Goal: Task Accomplishment & Management: Manage account settings

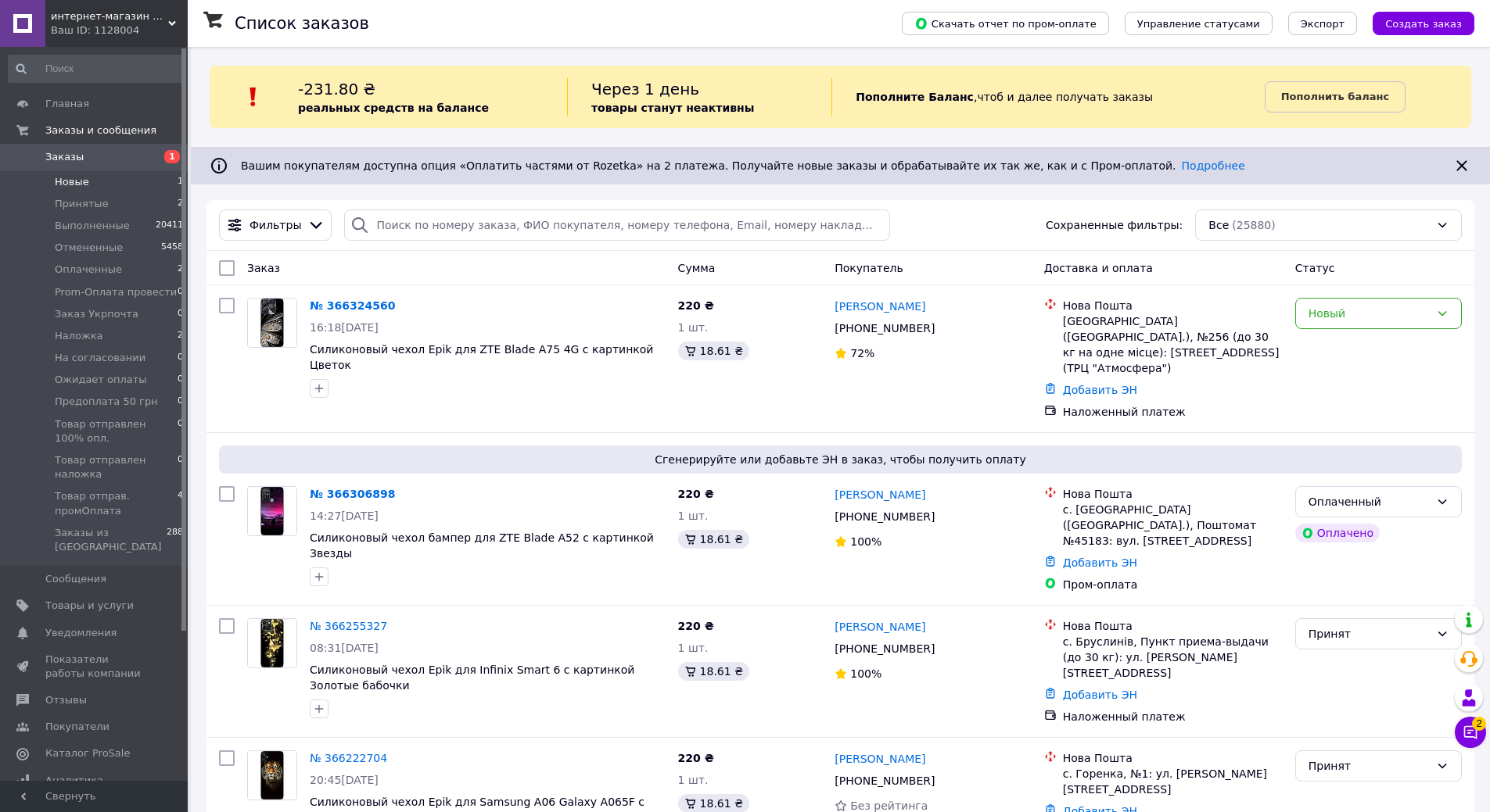
click at [84, 180] on span "Новые" at bounding box center [72, 182] width 34 height 14
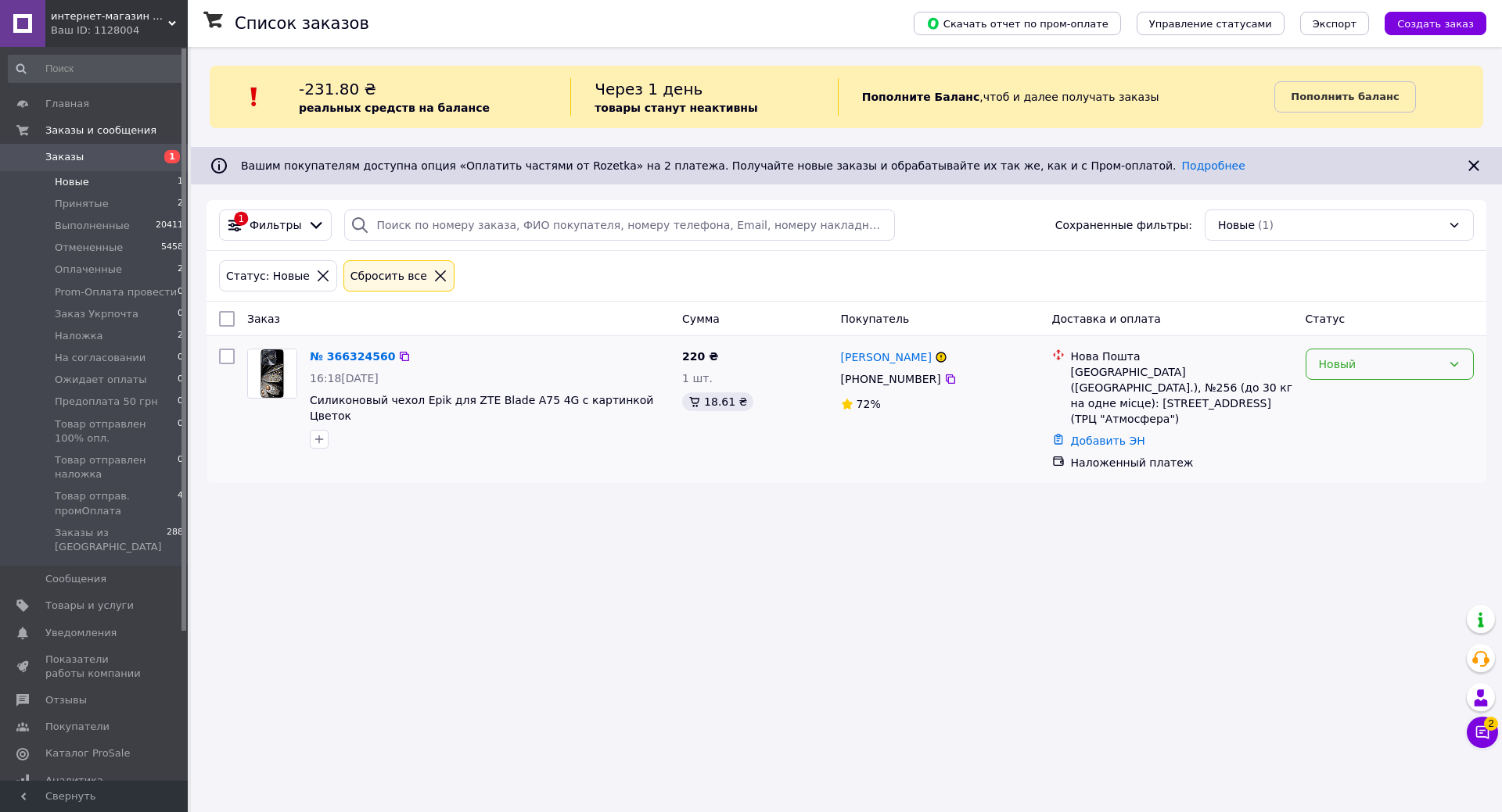
click at [1357, 361] on div "Новый" at bounding box center [1380, 364] width 123 height 17
click at [1335, 402] on li "Принят" at bounding box center [1389, 399] width 167 height 28
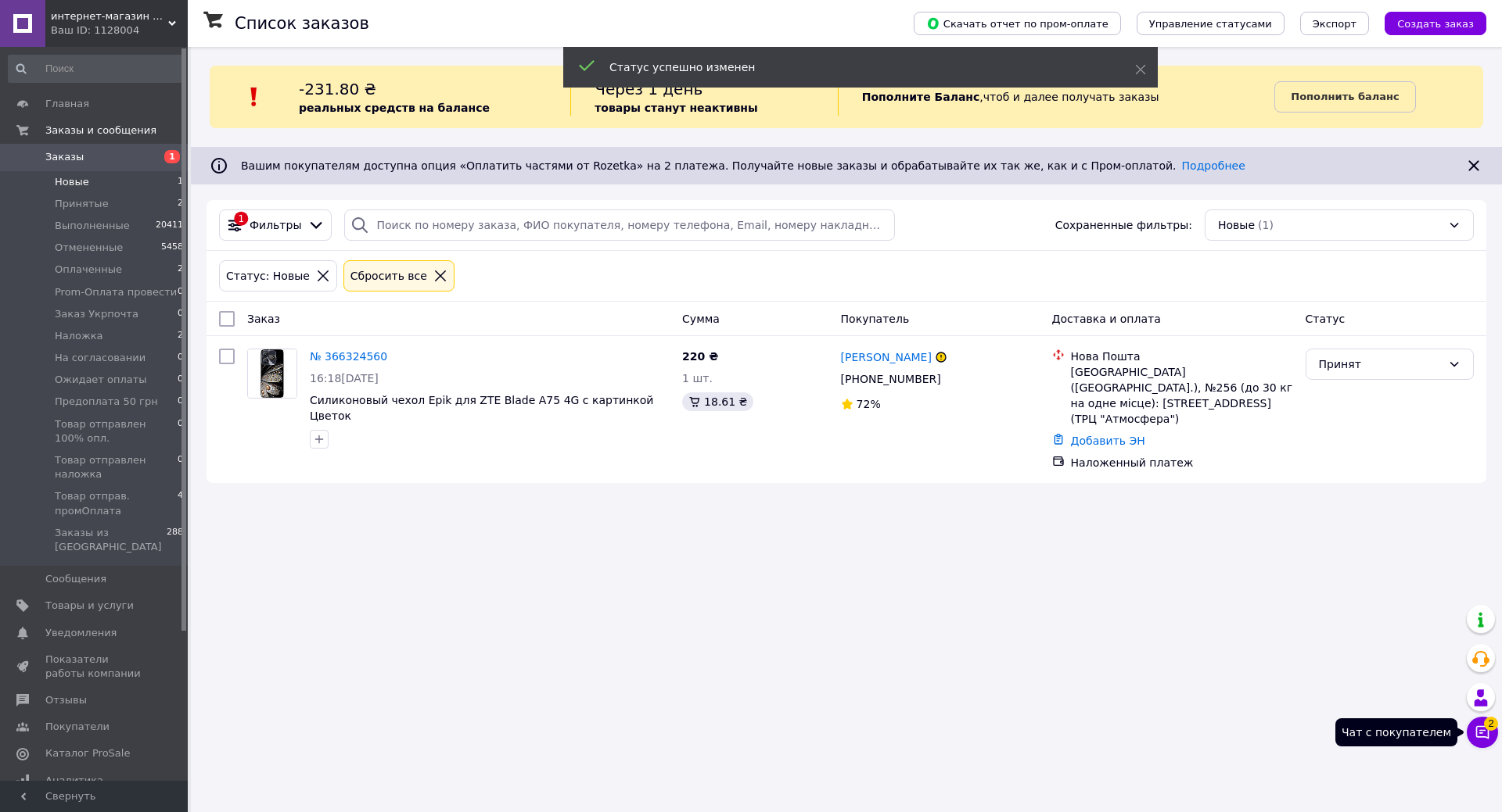
click at [1481, 744] on button "Чат с покупателем 2" at bounding box center [1482, 732] width 31 height 31
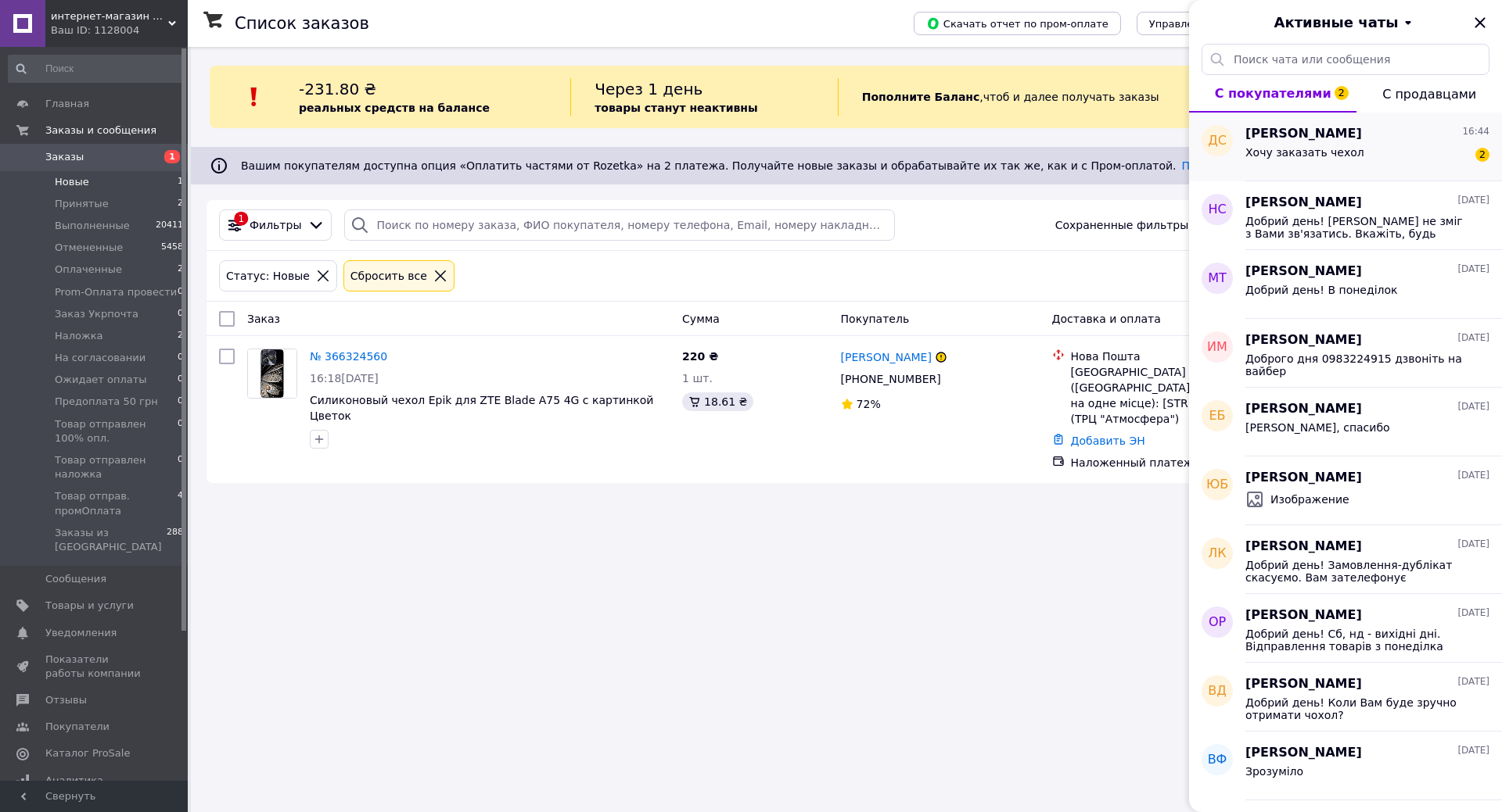
click at [1332, 152] on span "Хочу заказать чехол" at bounding box center [1304, 152] width 119 height 13
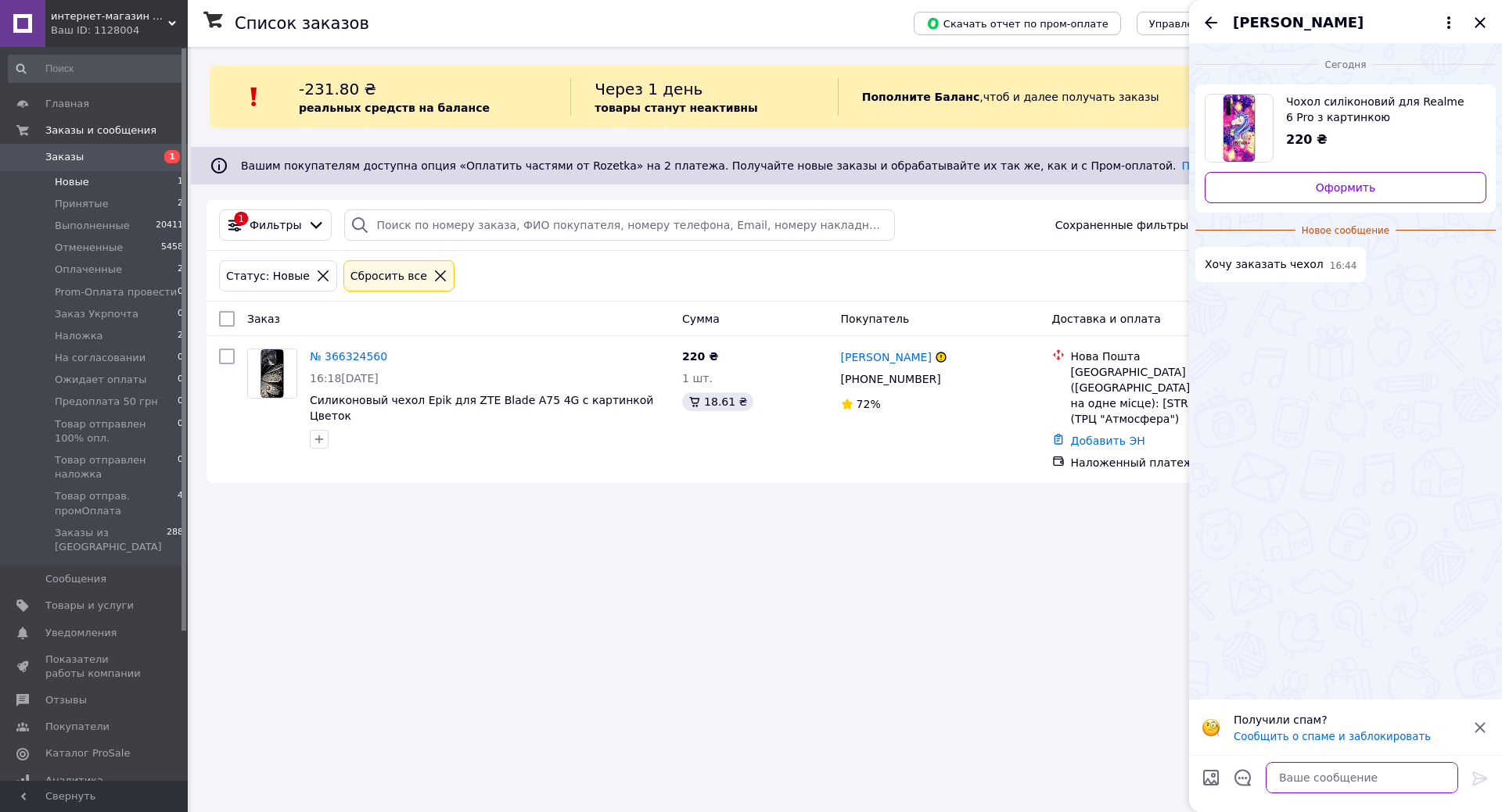
click at [1304, 776] on textarea at bounding box center [1362, 778] width 193 height 31
click at [1315, 785] on textarea at bounding box center [1362, 778] width 193 height 31
type textarea "Можете оформить заказ на сайте"
click at [1477, 781] on icon at bounding box center [1480, 778] width 19 height 19
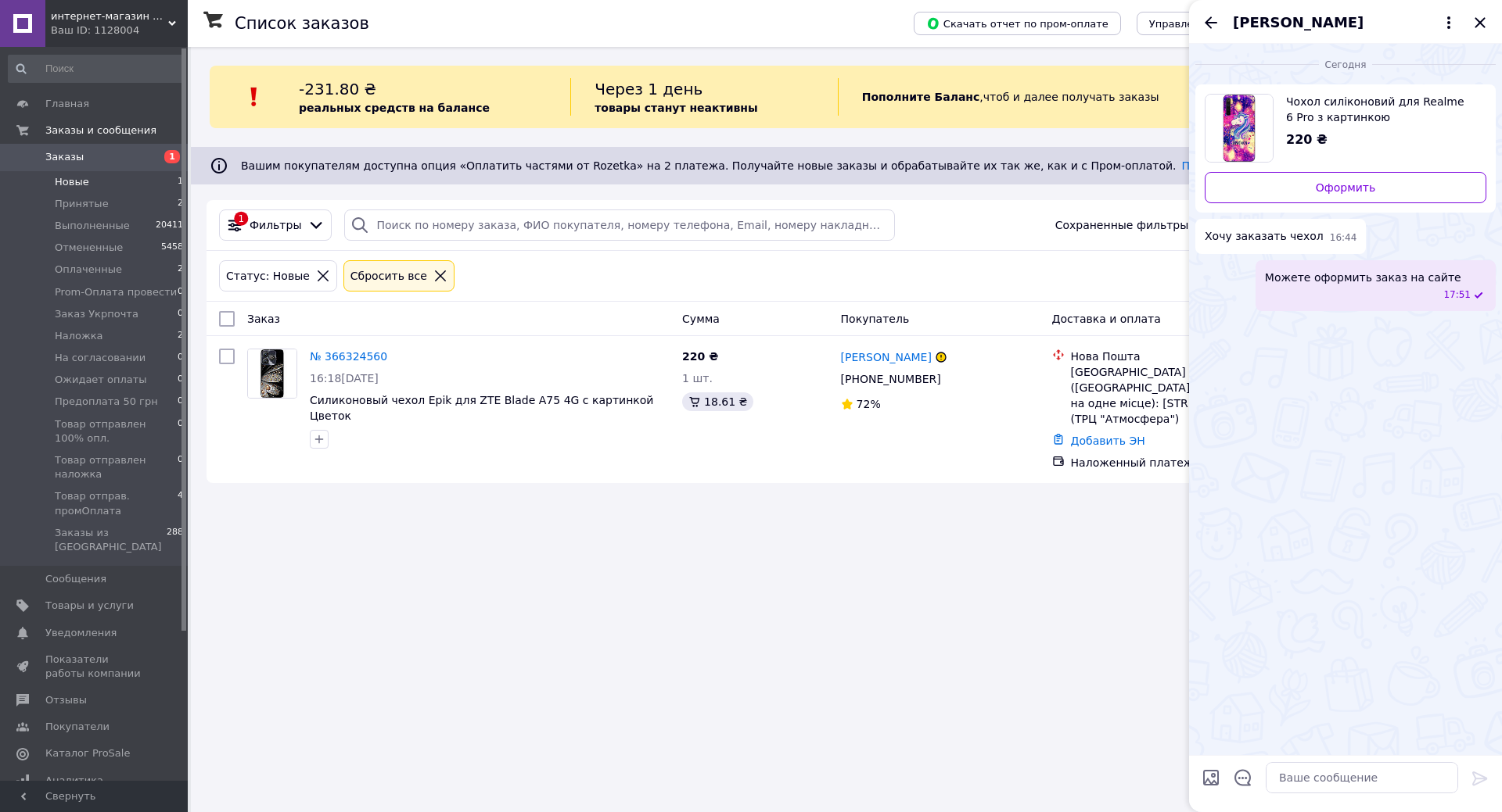
click at [1329, 498] on div "Сегодня Чохол силіконовий для Realme 6 Pro з картинкою Красивий єдиноріг 220 ₴ …" at bounding box center [1346, 400] width 313 height 711
click at [1214, 22] on icon "Назад" at bounding box center [1211, 22] width 13 height 12
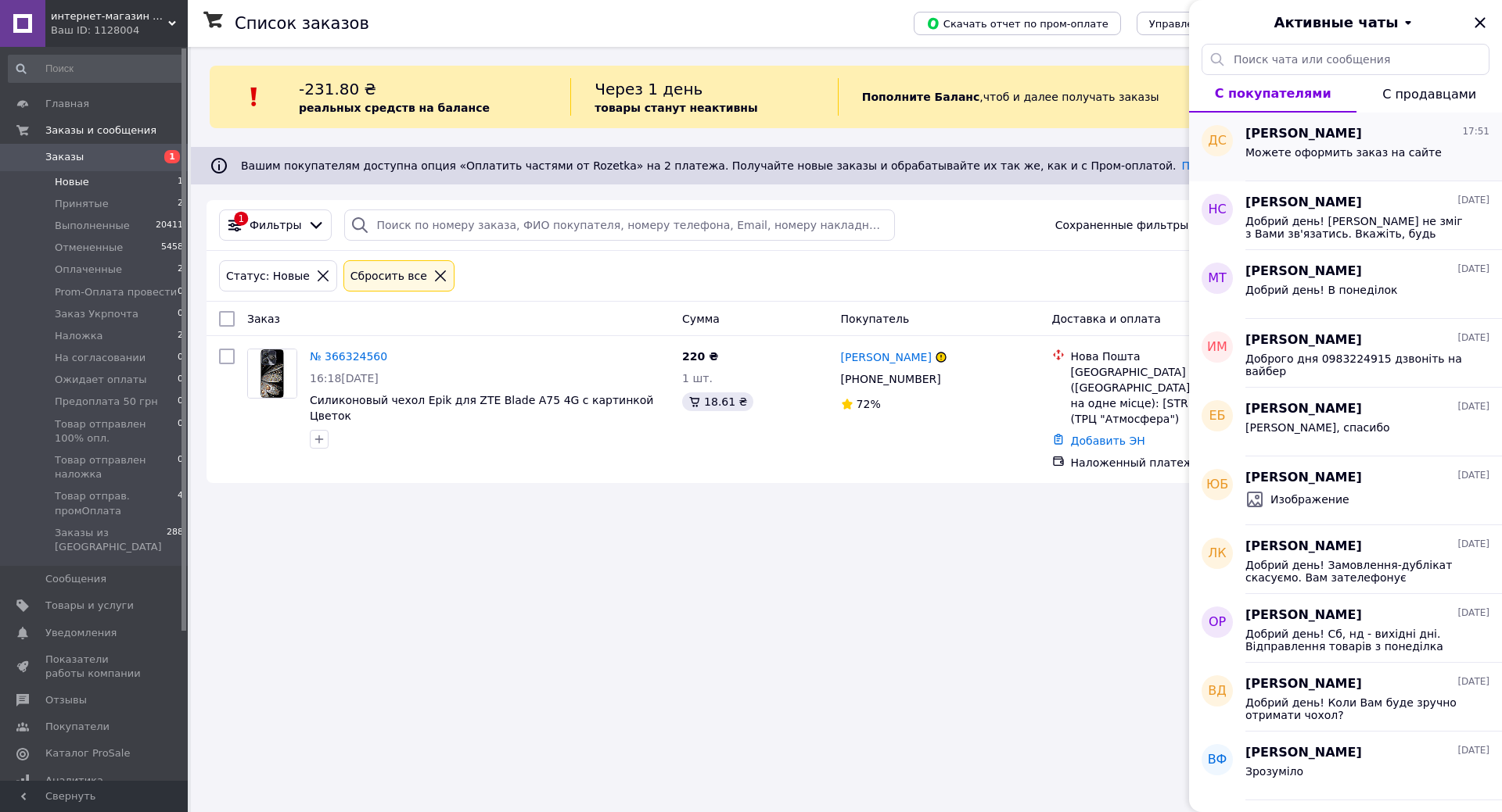
click at [1406, 130] on div "[PERSON_NAME] 17:51" at bounding box center [1367, 134] width 244 height 18
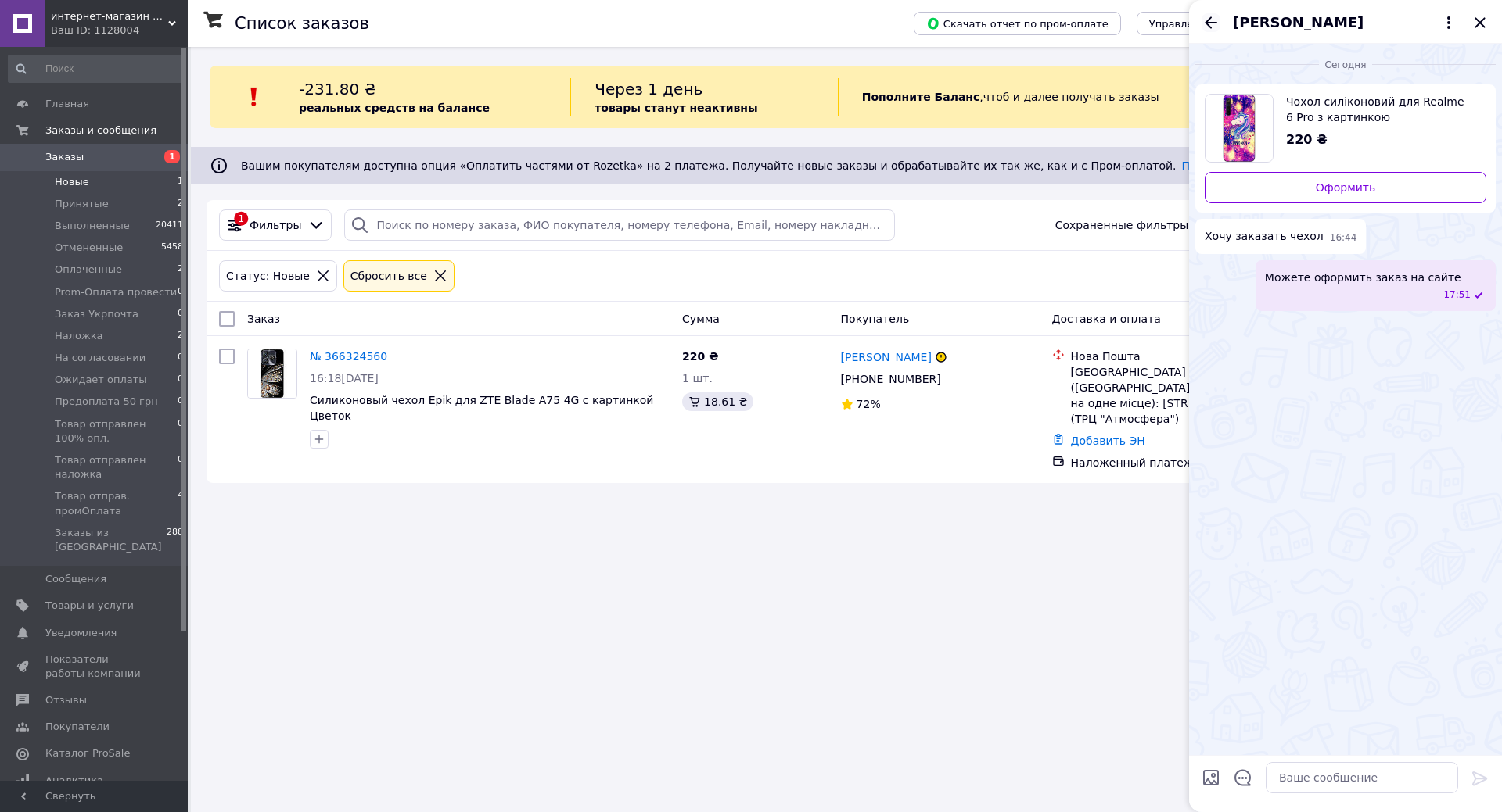
click at [1210, 18] on icon "Назад" at bounding box center [1211, 22] width 13 height 12
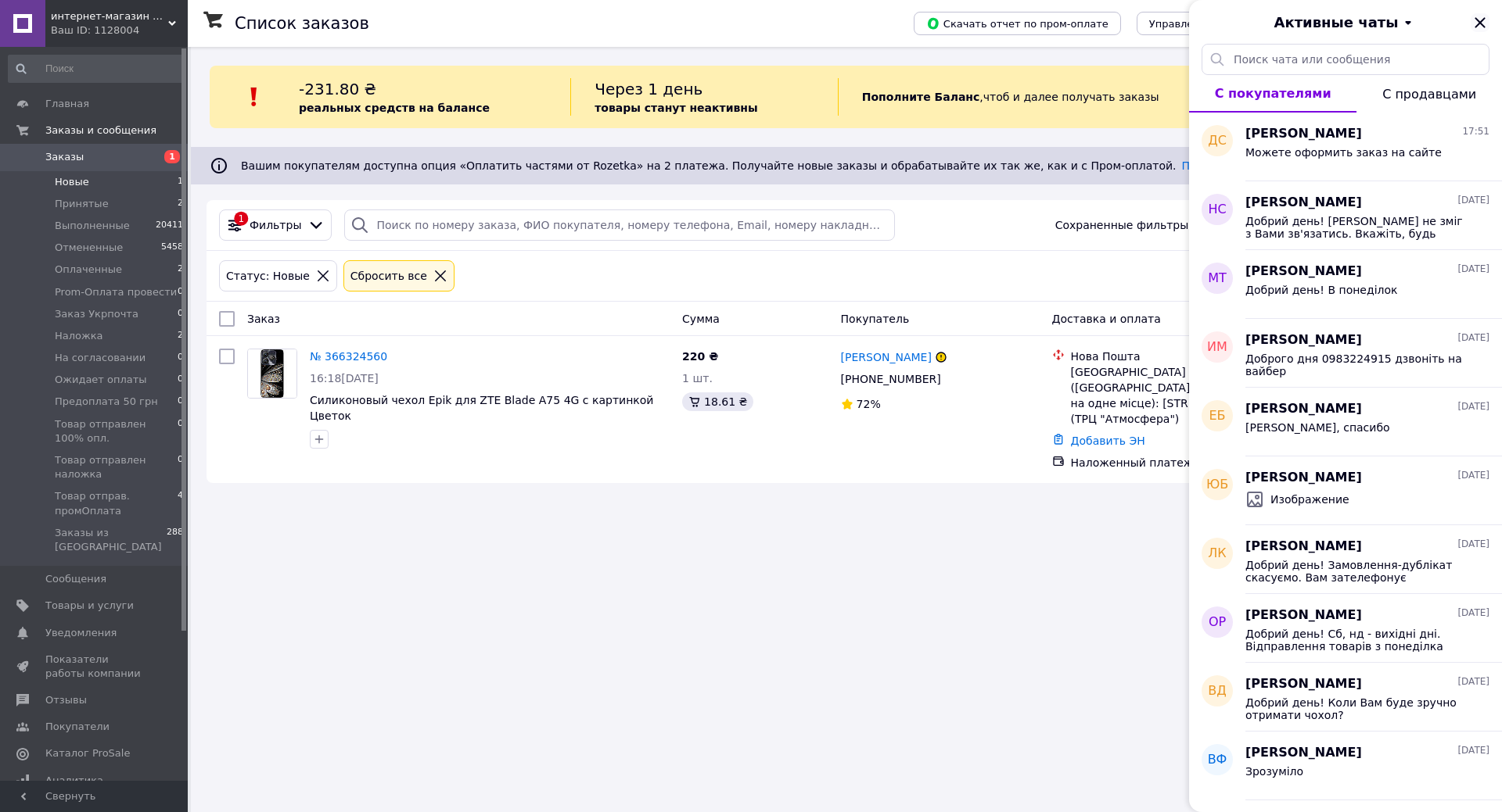
click at [1472, 22] on icon "Закрыть" at bounding box center [1480, 22] width 19 height 19
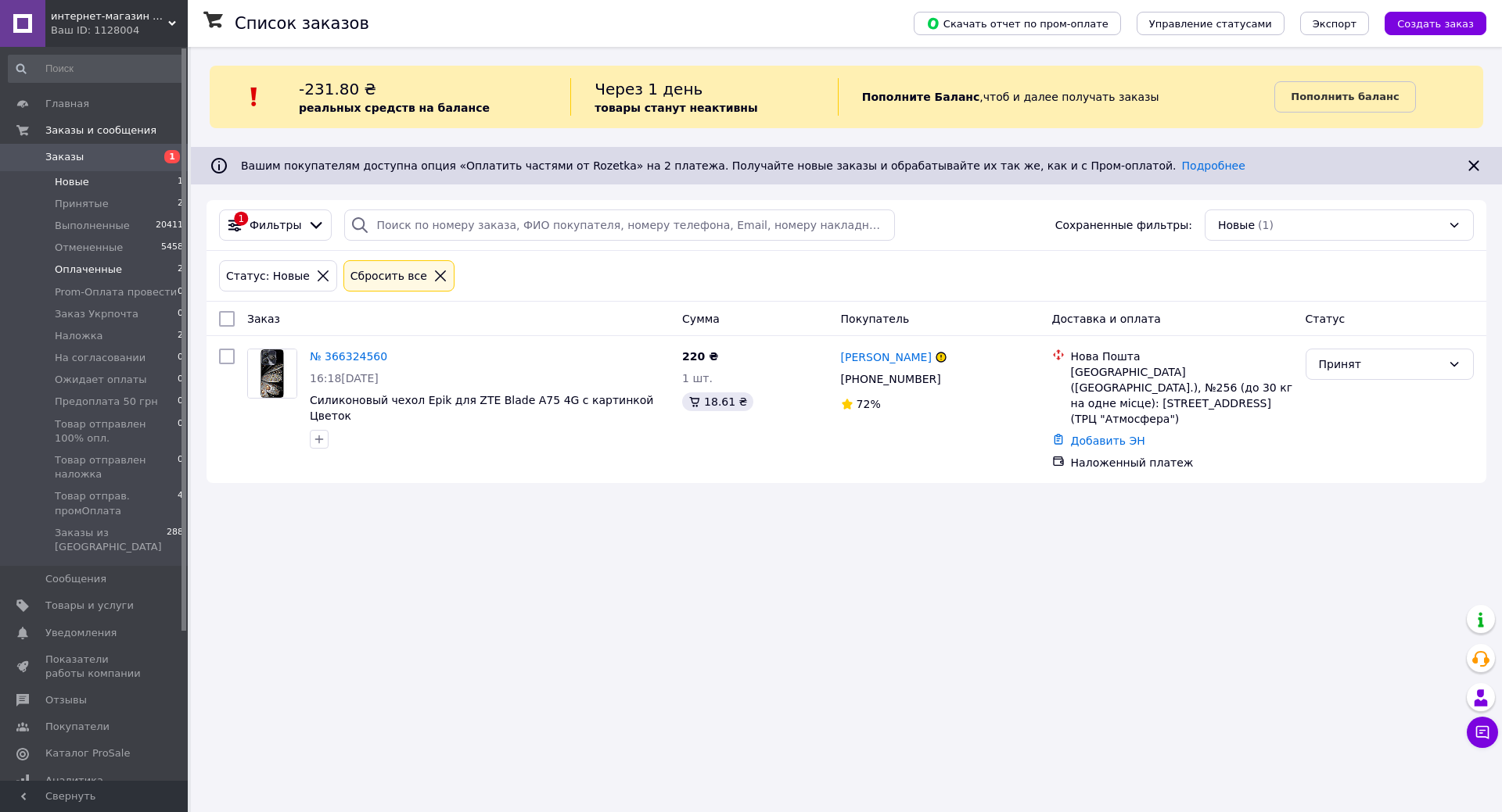
click at [91, 269] on span "Оплаченные" at bounding box center [89, 270] width 67 height 14
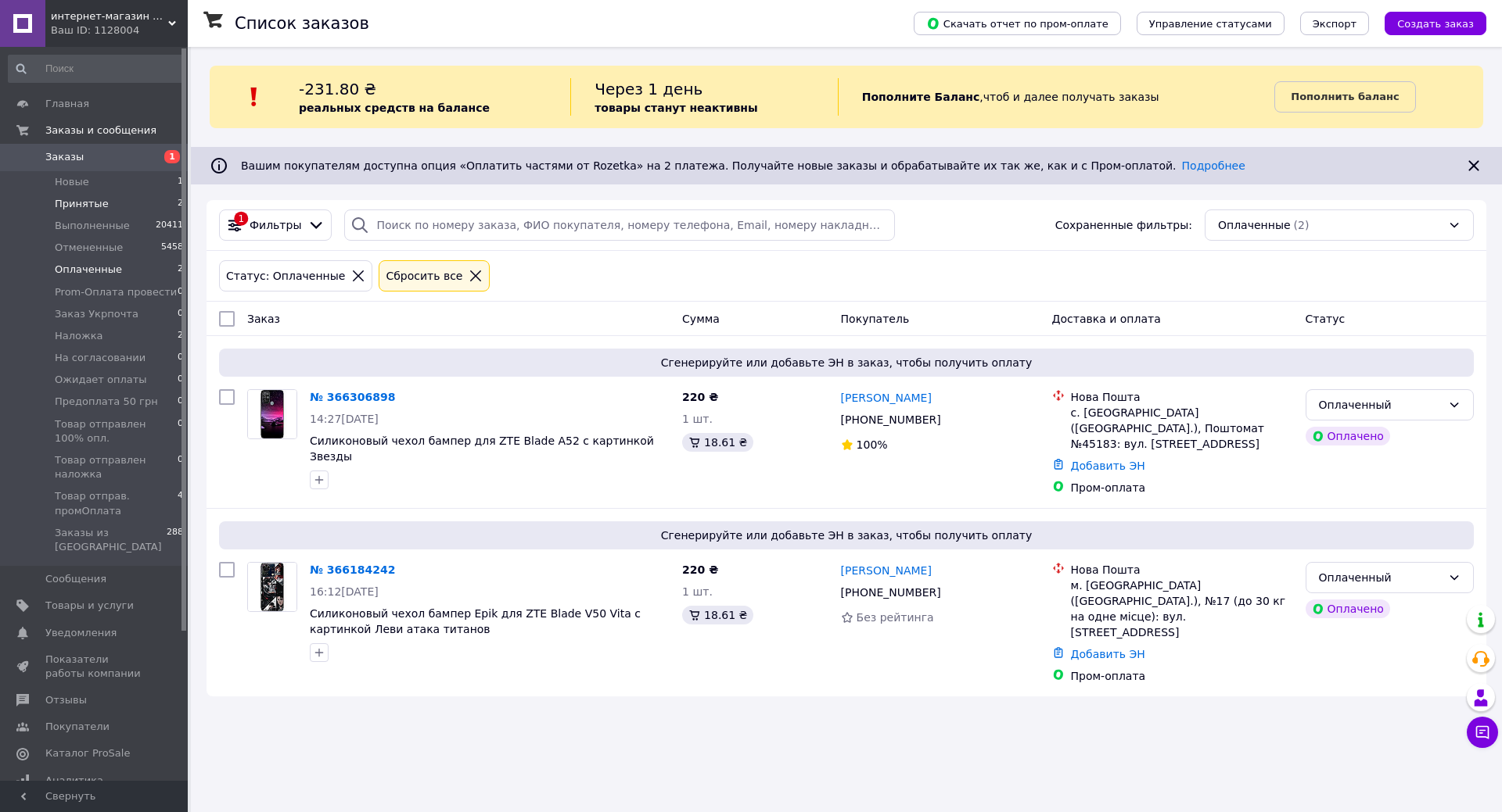
click at [74, 203] on span "Принятые" at bounding box center [82, 204] width 54 height 14
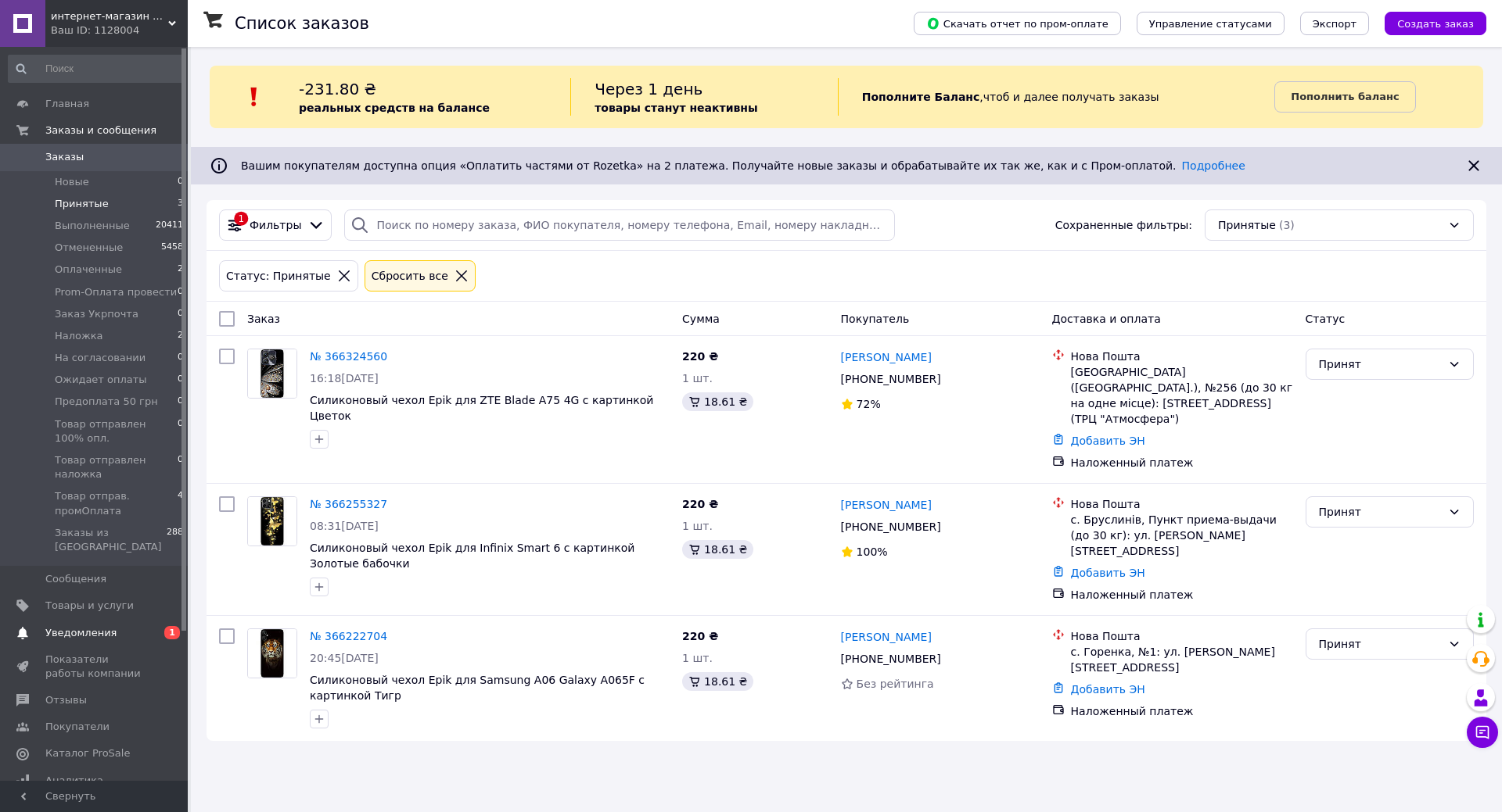
click at [86, 626] on span "Уведомления" at bounding box center [81, 633] width 71 height 14
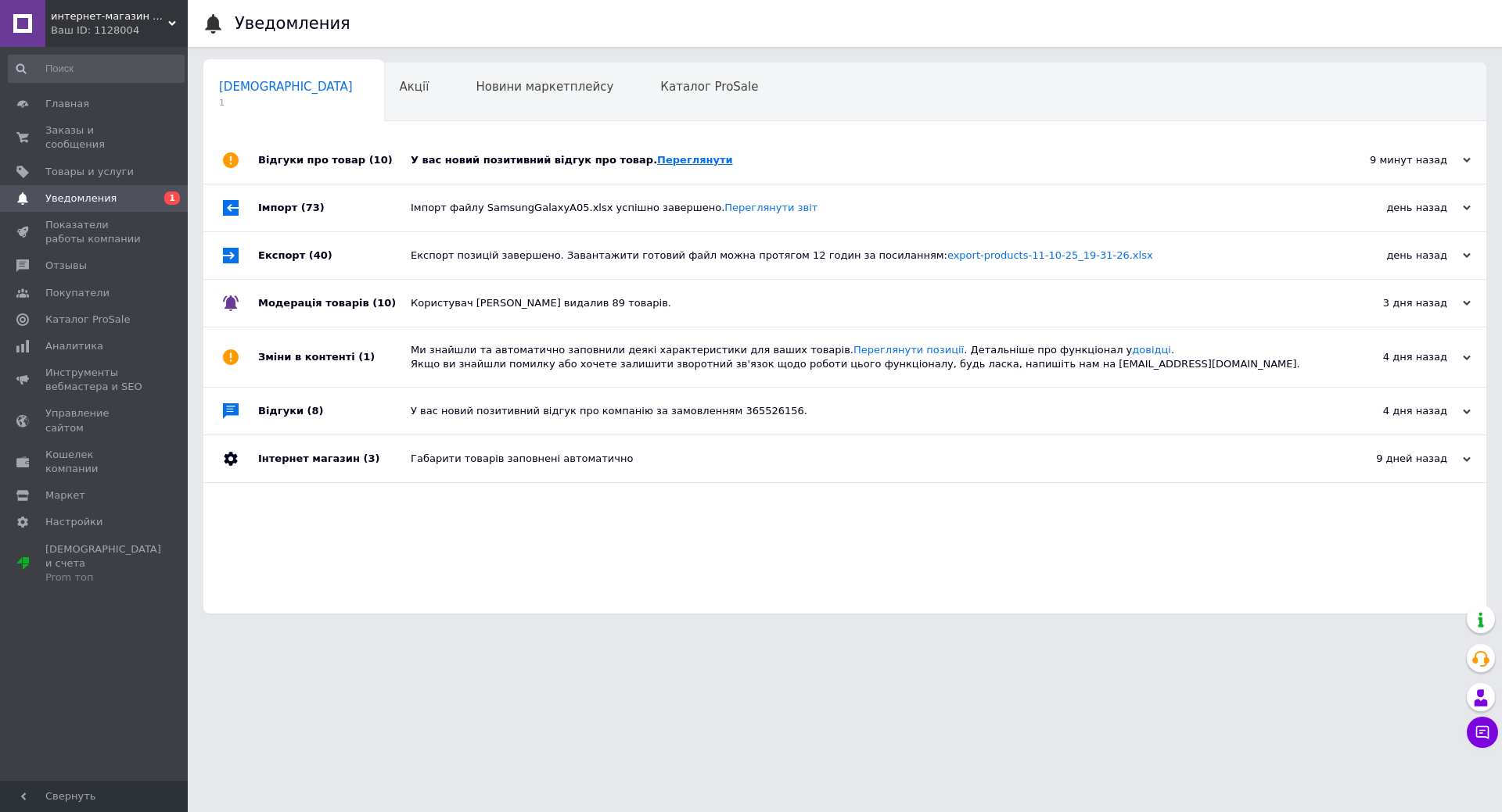
click at [657, 164] on link "Переглянути" at bounding box center [695, 160] width 76 height 12
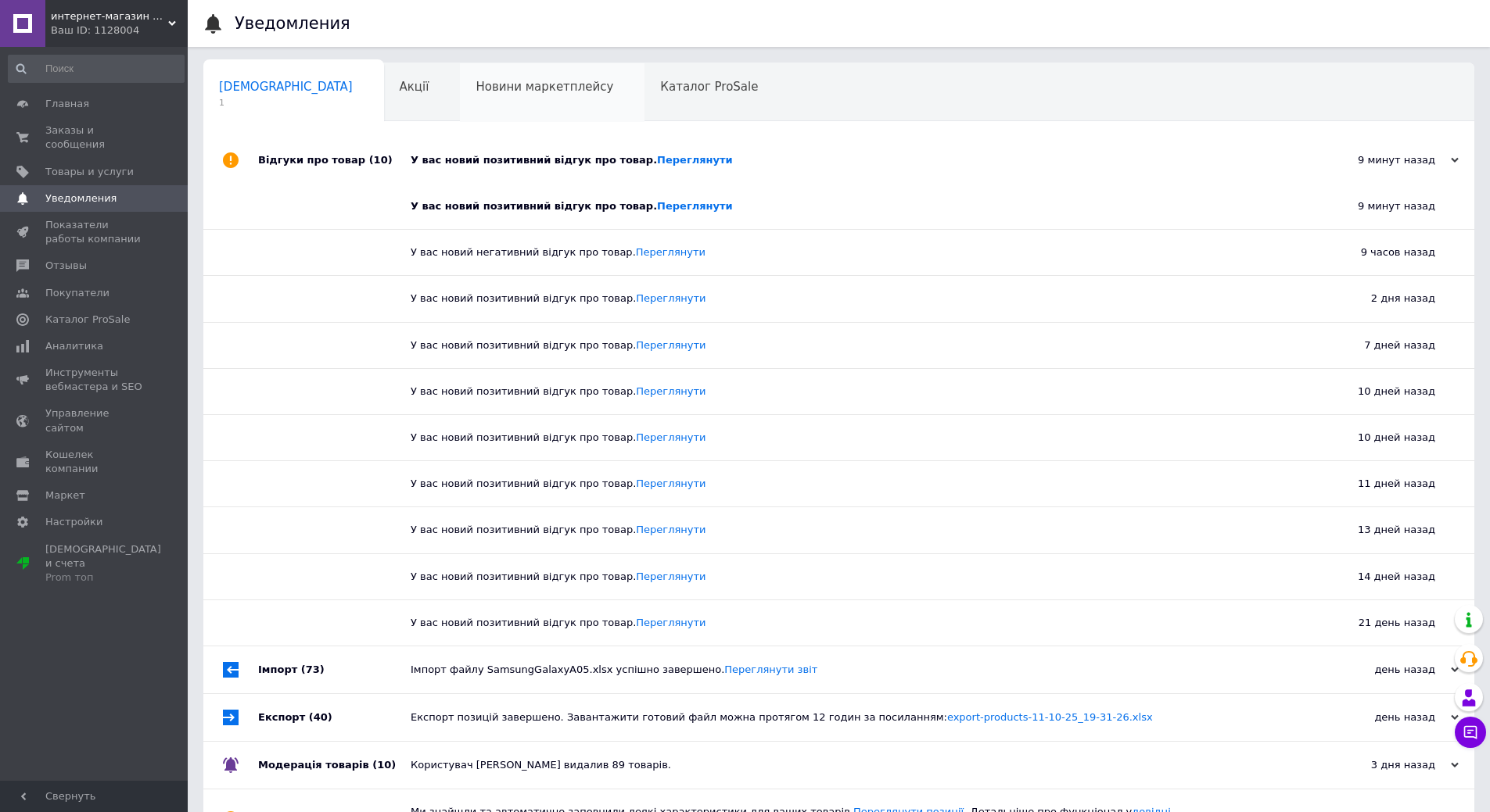
click at [475, 94] on span "Новини маркетплейсу" at bounding box center [544, 87] width 138 height 14
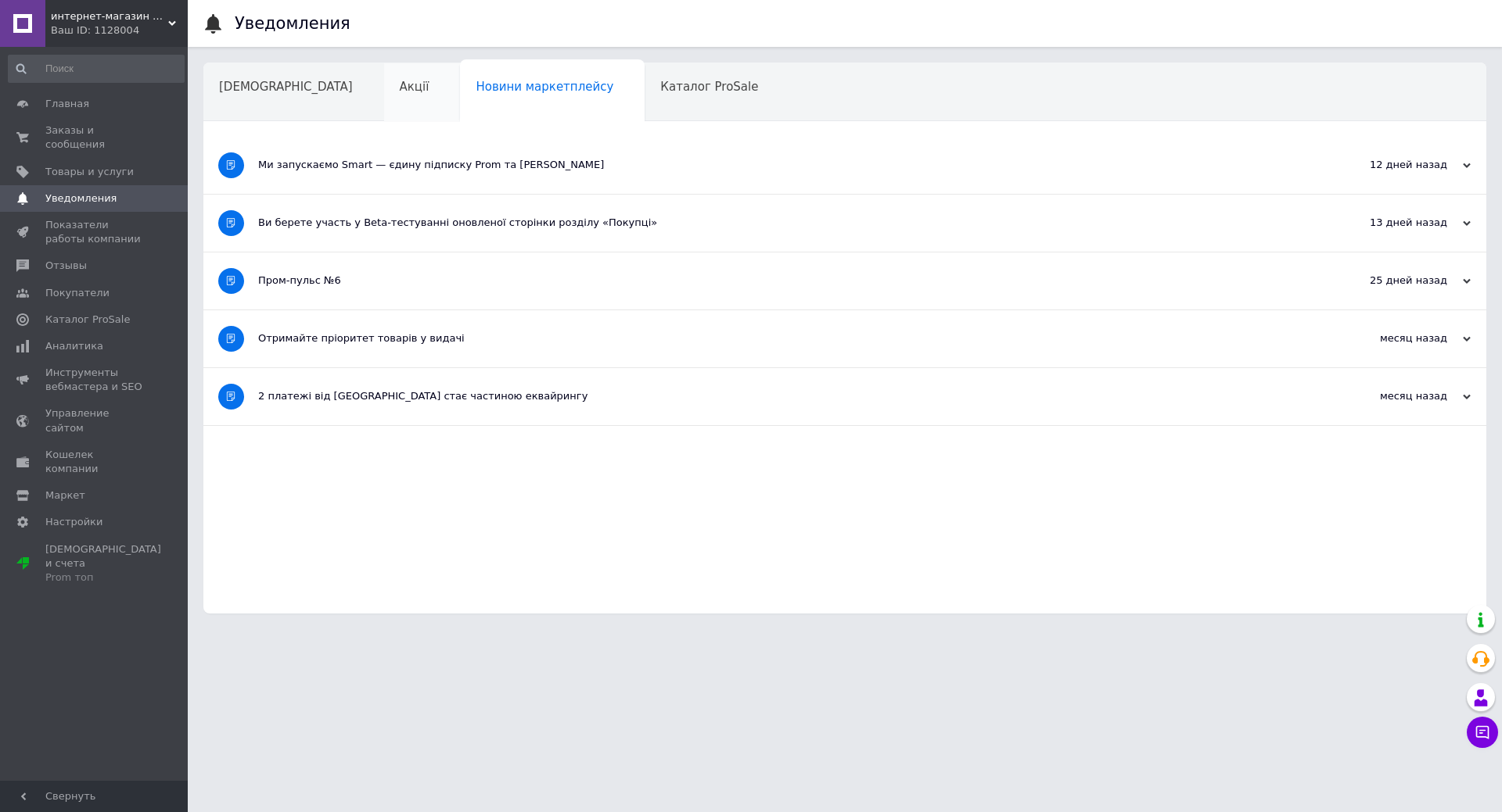
click at [400, 92] on span "Акції" at bounding box center [414, 87] width 30 height 14
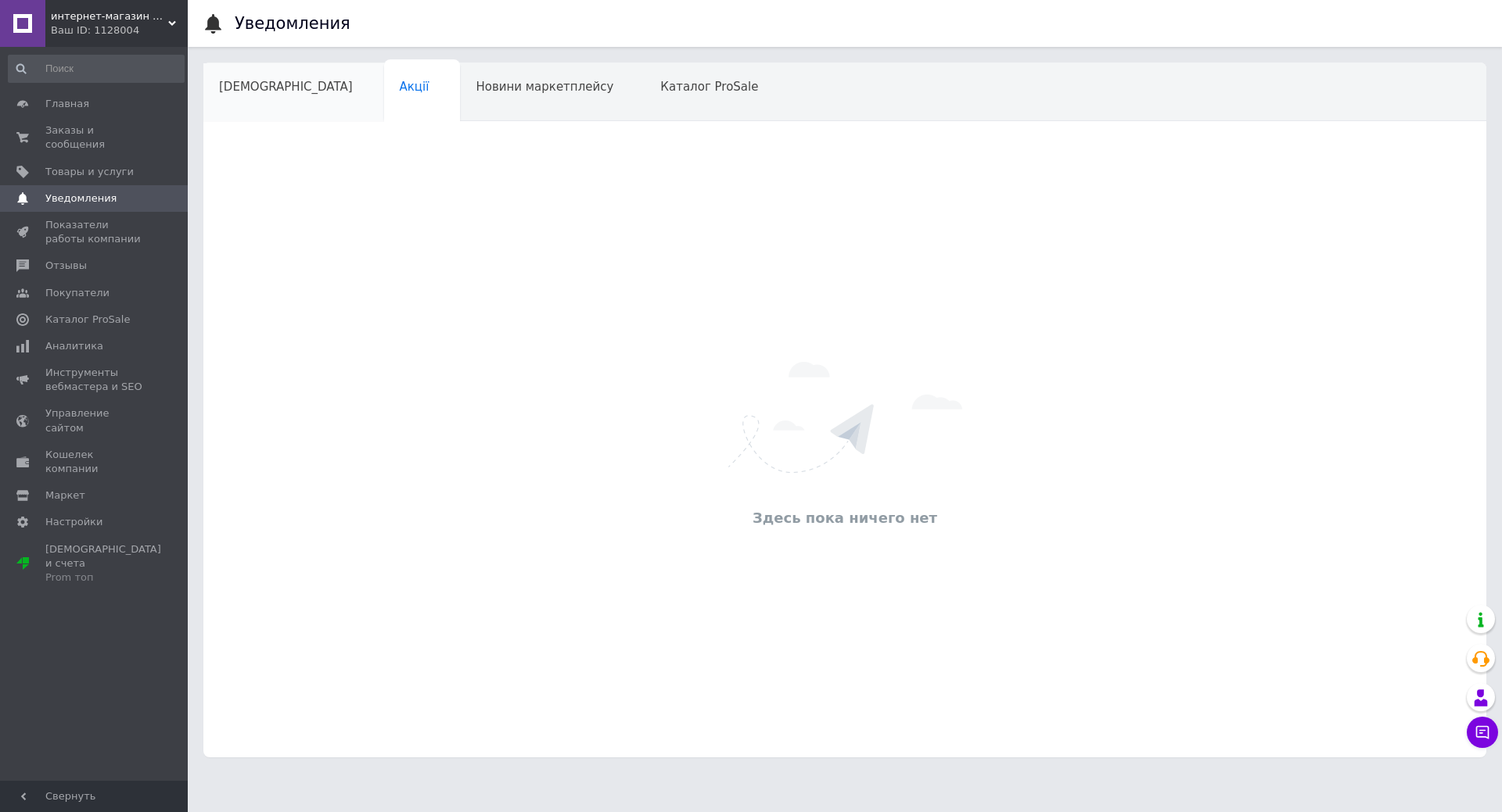
click at [268, 91] on span "Сповіщення" at bounding box center [286, 87] width 134 height 14
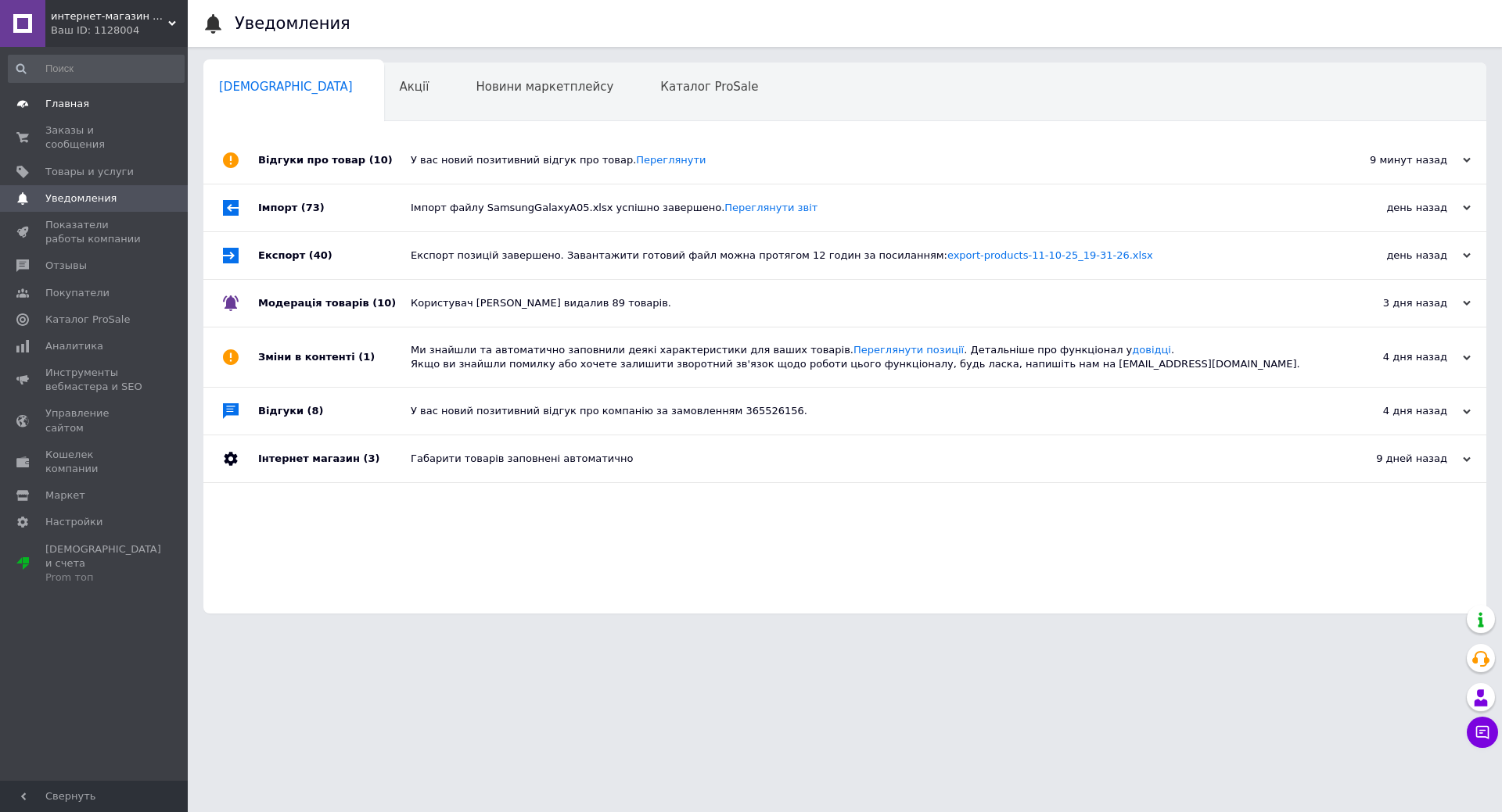
click at [48, 97] on span "Главная" at bounding box center [67, 104] width 44 height 14
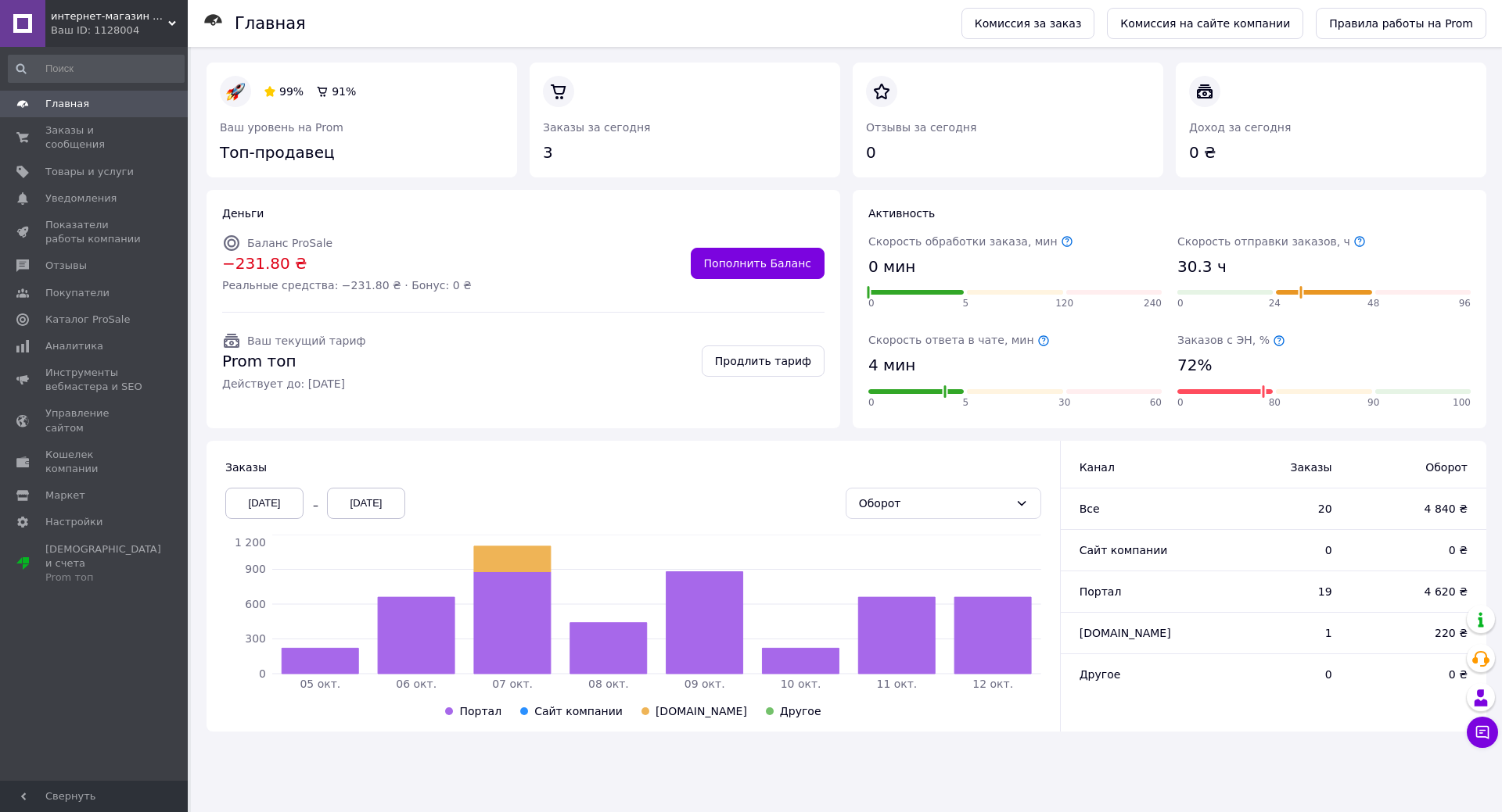
click at [1274, 339] on icon at bounding box center [1279, 340] width 10 height 10
click at [57, 125] on span "Заказы и сообщения" at bounding box center [95, 137] width 100 height 28
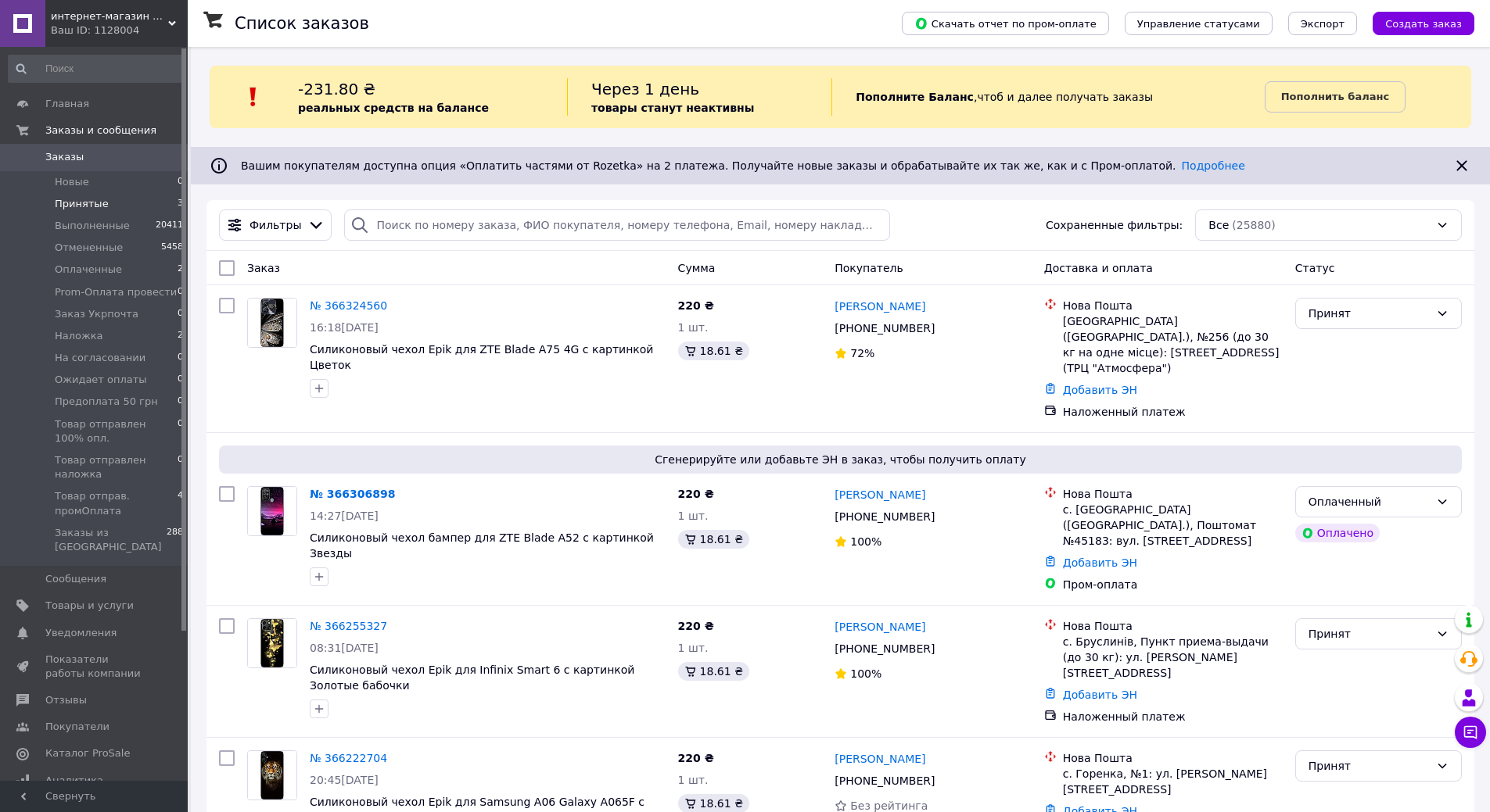
click at [80, 207] on span "Принятые" at bounding box center [82, 204] width 54 height 14
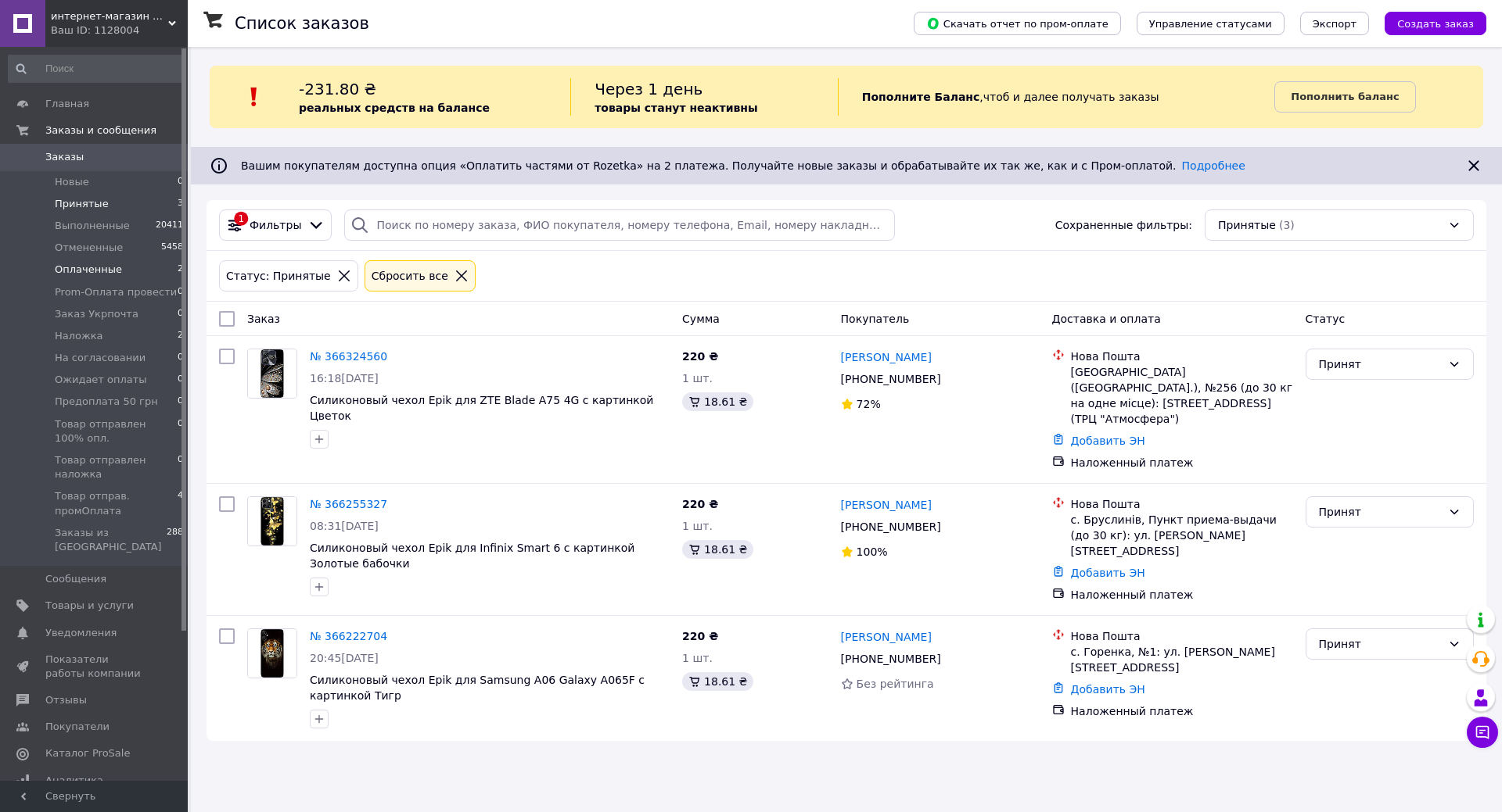
click at [118, 267] on li "Оплаченные 2" at bounding box center [96, 269] width 193 height 21
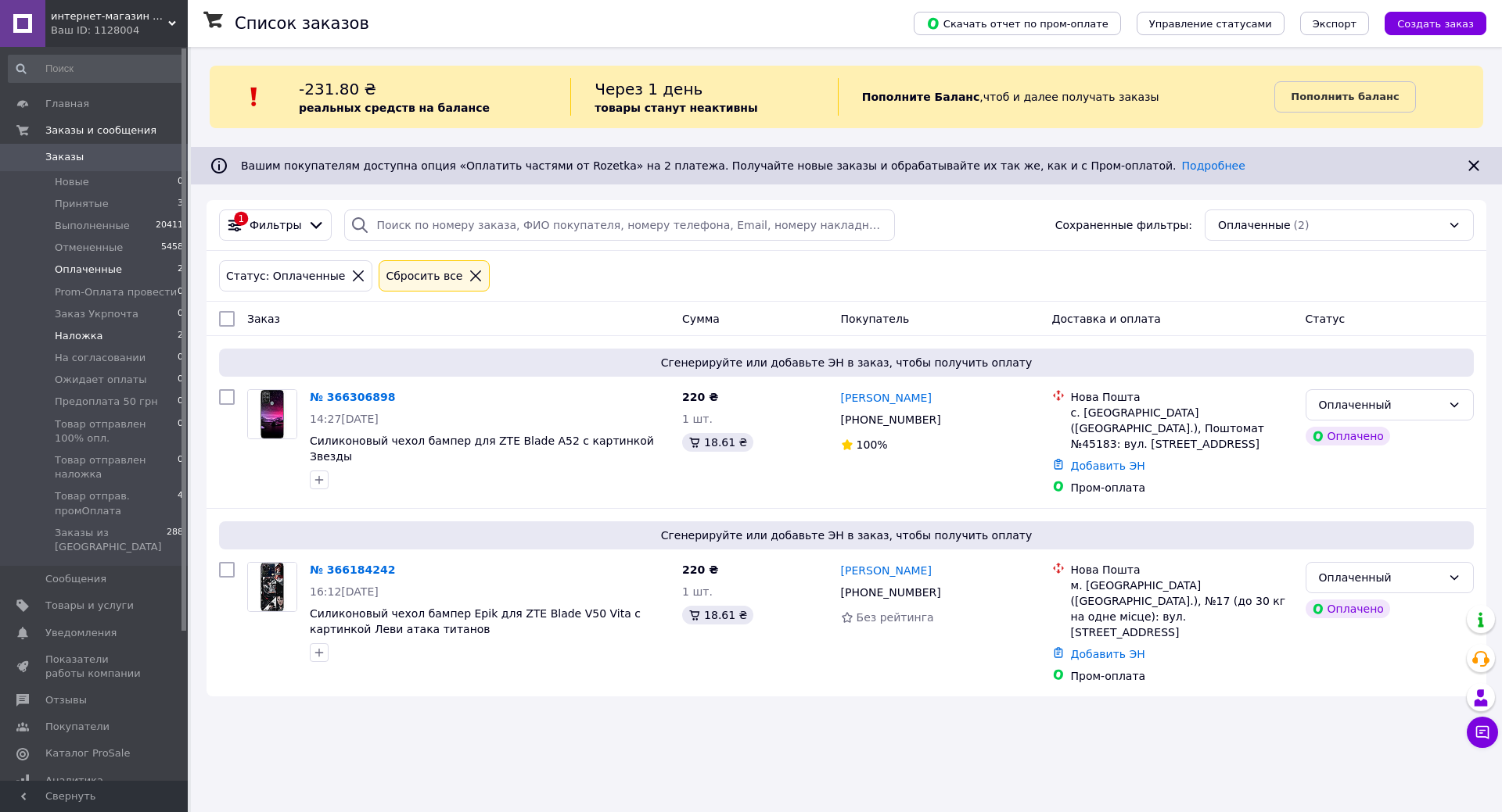
click at [102, 342] on li "Наложка 2" at bounding box center [96, 335] width 193 height 21
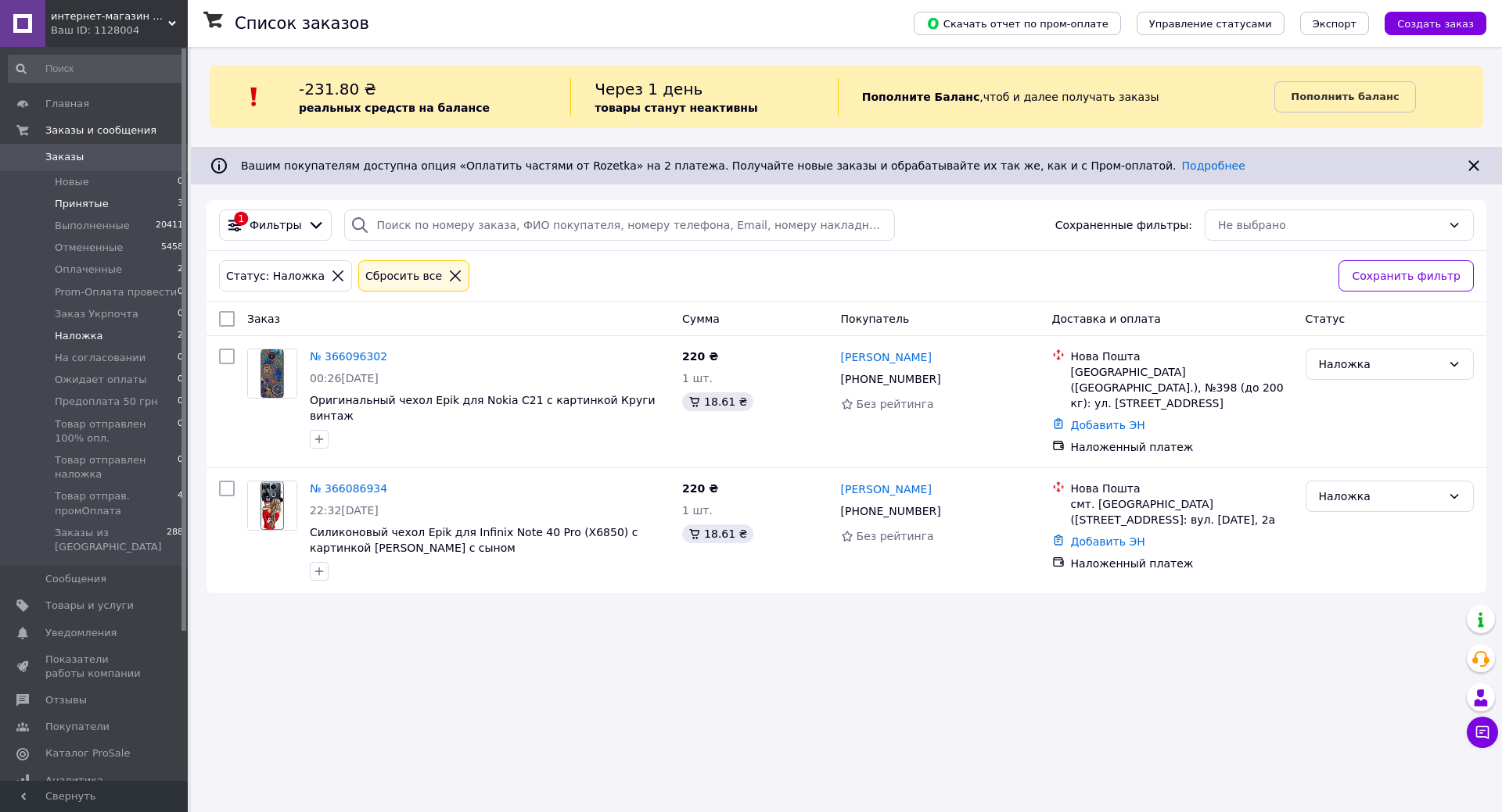
click at [79, 206] on span "Принятые" at bounding box center [82, 204] width 54 height 14
